Goal: Task Accomplishment & Management: Complete application form

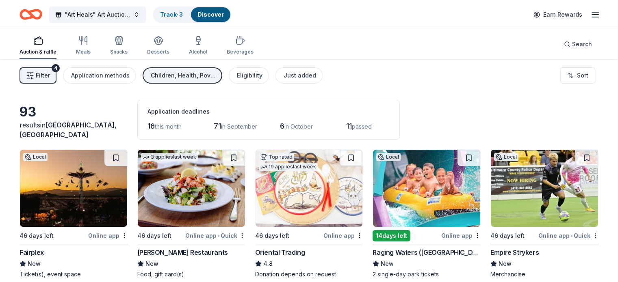
scroll to position [187, 0]
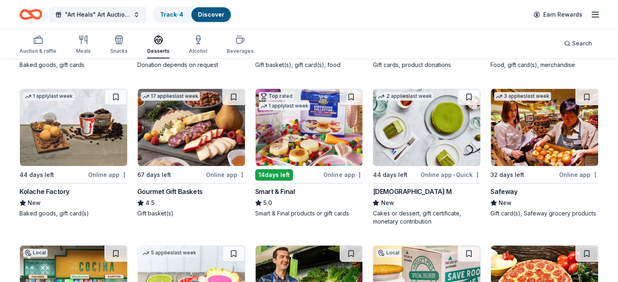
scroll to position [211, 0]
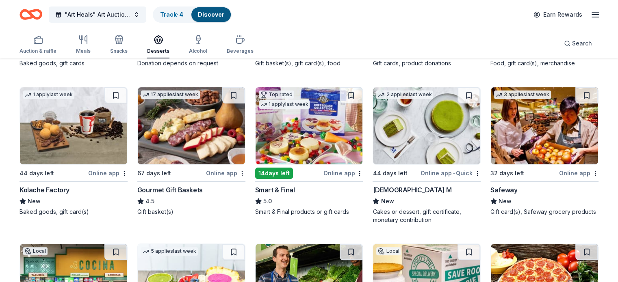
click at [298, 128] on img at bounding box center [308, 125] width 107 height 77
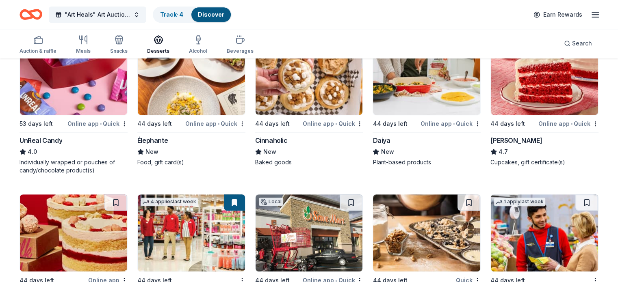
scroll to position [534, 0]
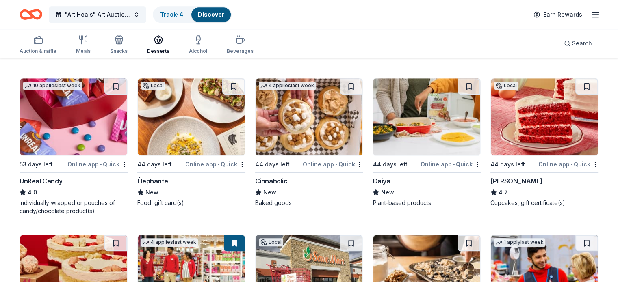
click at [527, 118] on img at bounding box center [544, 116] width 107 height 77
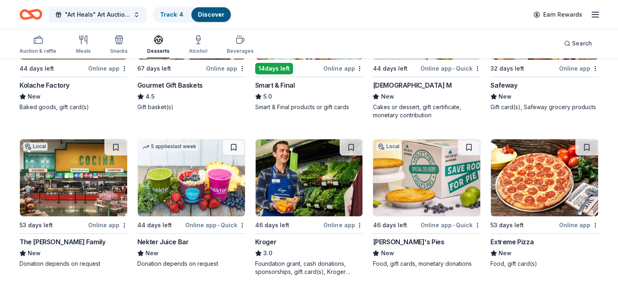
scroll to position [309, 0]
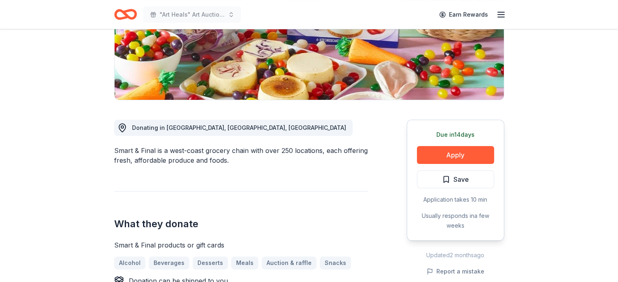
scroll to position [153, 0]
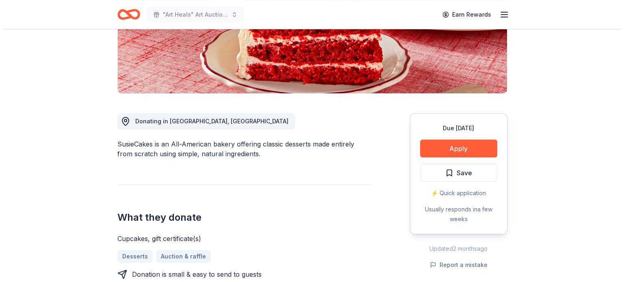
scroll to position [170, 0]
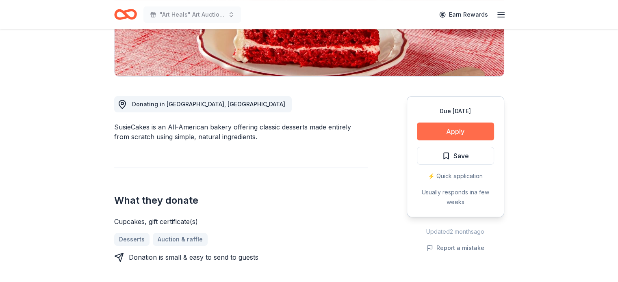
click at [439, 130] on button "Apply" at bounding box center [455, 132] width 77 height 18
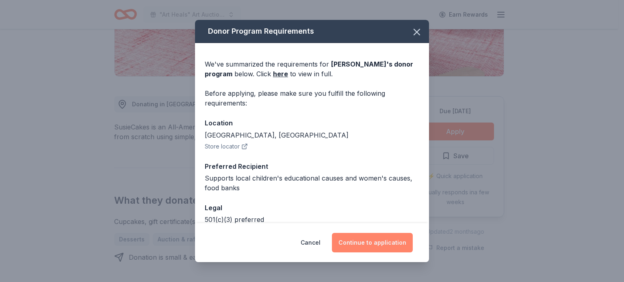
click at [362, 239] on button "Continue to application" at bounding box center [372, 242] width 81 height 19
